Goal: Information Seeking & Learning: Learn about a topic

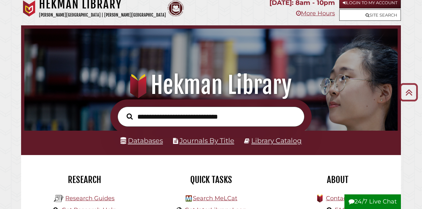
scroll to position [6, 0]
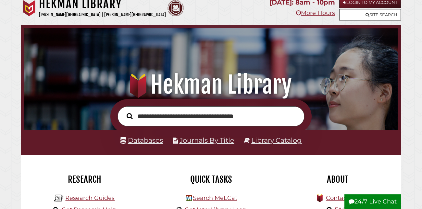
type input "**********"
click at [123, 111] on button "Search" at bounding box center [129, 116] width 13 height 10
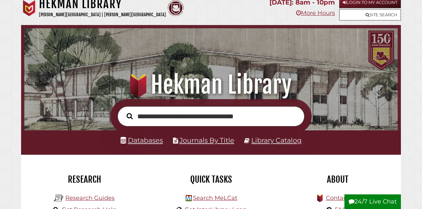
scroll to position [123, 370]
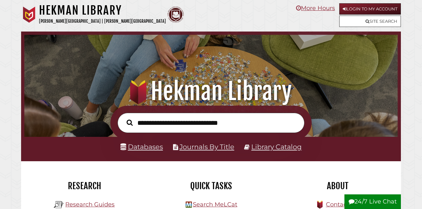
scroll to position [123, 370]
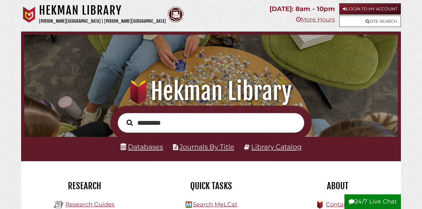
type input "*********"
click at [123, 117] on button "Search" at bounding box center [129, 122] width 13 height 10
type input "********"
click at [123, 117] on button "Search" at bounding box center [129, 122] width 13 height 10
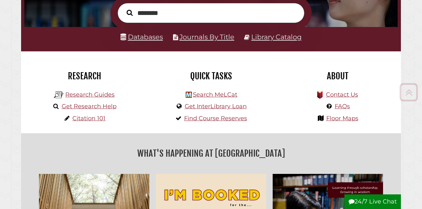
scroll to position [111, 0]
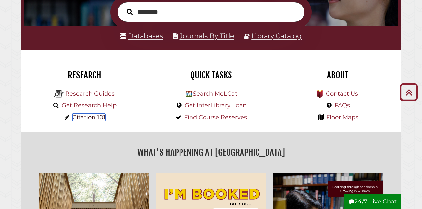
click at [93, 116] on link "Citation 101" at bounding box center [88, 117] width 33 height 7
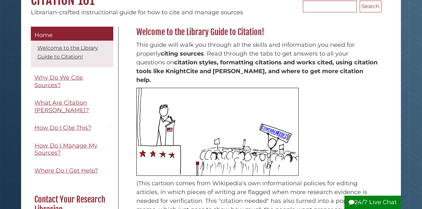
scroll to position [72, 0]
click at [162, 99] on img at bounding box center [217, 131] width 162 height 88
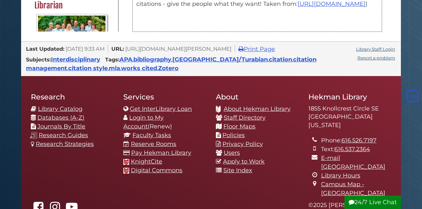
scroll to position [282, 0]
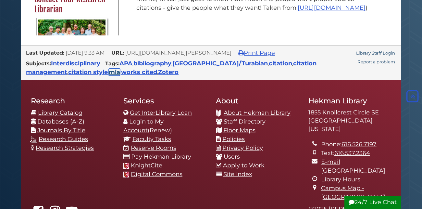
click at [109, 72] on link "mla" at bounding box center [114, 71] width 11 height 7
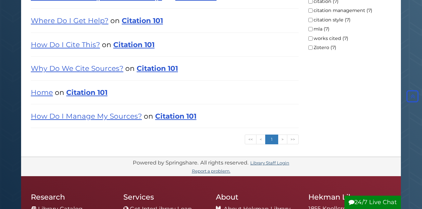
scroll to position [176, 0]
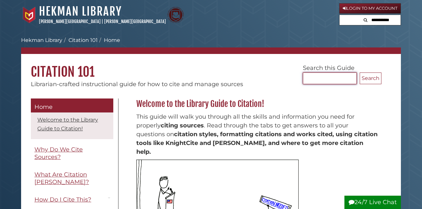
click at [326, 79] on input "Search..." at bounding box center [330, 78] width 54 height 12
type input "***"
click at [359, 72] on button "Search" at bounding box center [370, 78] width 22 height 12
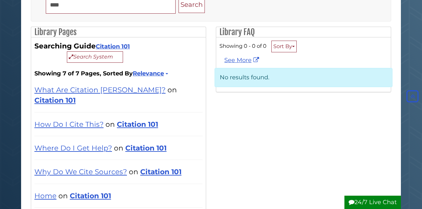
scroll to position [99, 0]
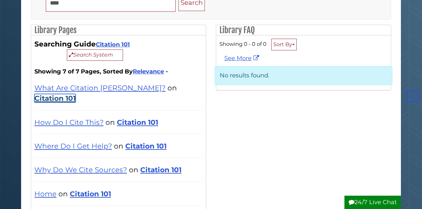
click at [76, 94] on link "Citation 101" at bounding box center [54, 98] width 41 height 8
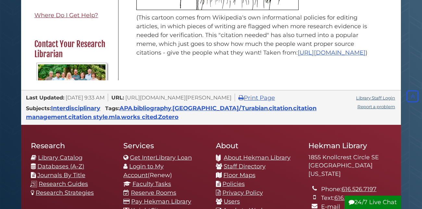
scroll to position [239, 0]
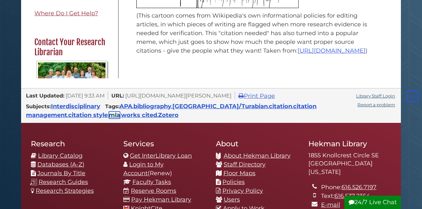
click at [109, 116] on link "mla" at bounding box center [114, 114] width 11 height 7
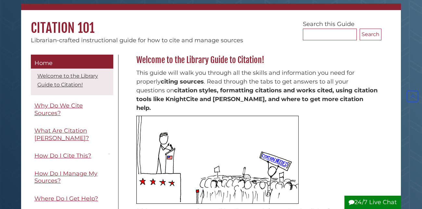
scroll to position [44, 0]
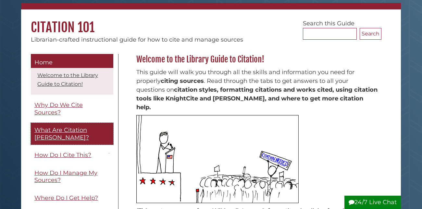
click at [78, 129] on span "What Are Citation [PERSON_NAME]?" at bounding box center [61, 133] width 55 height 15
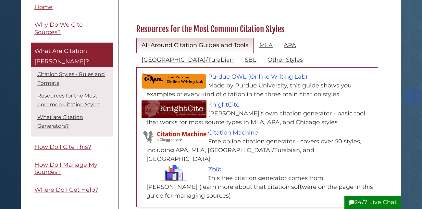
scroll to position [298, 0]
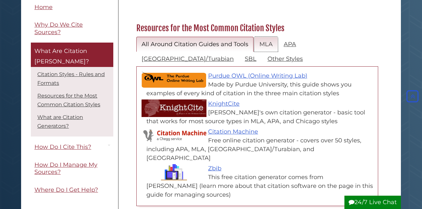
click at [262, 37] on link "MLA" at bounding box center [266, 44] width 24 height 15
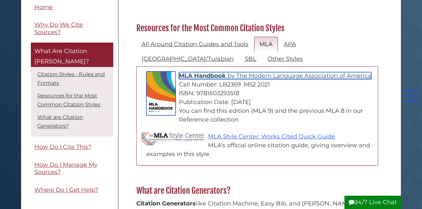
click at [203, 72] on link "MLA Handbook by The Modern Language Association of America" at bounding box center [275, 75] width 192 height 7
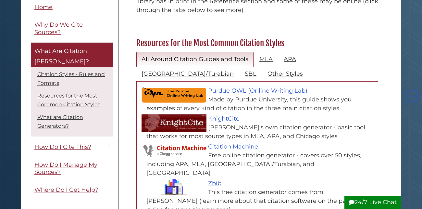
scroll to position [301, 0]
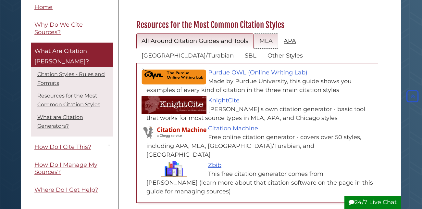
click at [261, 33] on link "MLA" at bounding box center [266, 40] width 24 height 15
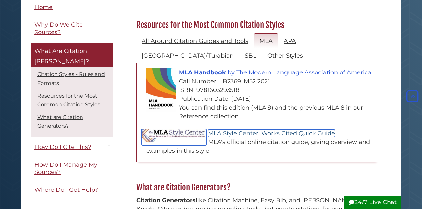
click at [223, 129] on link "MLA Style Center: Works Cited Quick Guide" at bounding box center [271, 132] width 127 height 7
click at [238, 129] on link "MLA Style Center: Works Cited Quick Guide" at bounding box center [271, 132] width 127 height 7
